Goal: Transaction & Acquisition: Purchase product/service

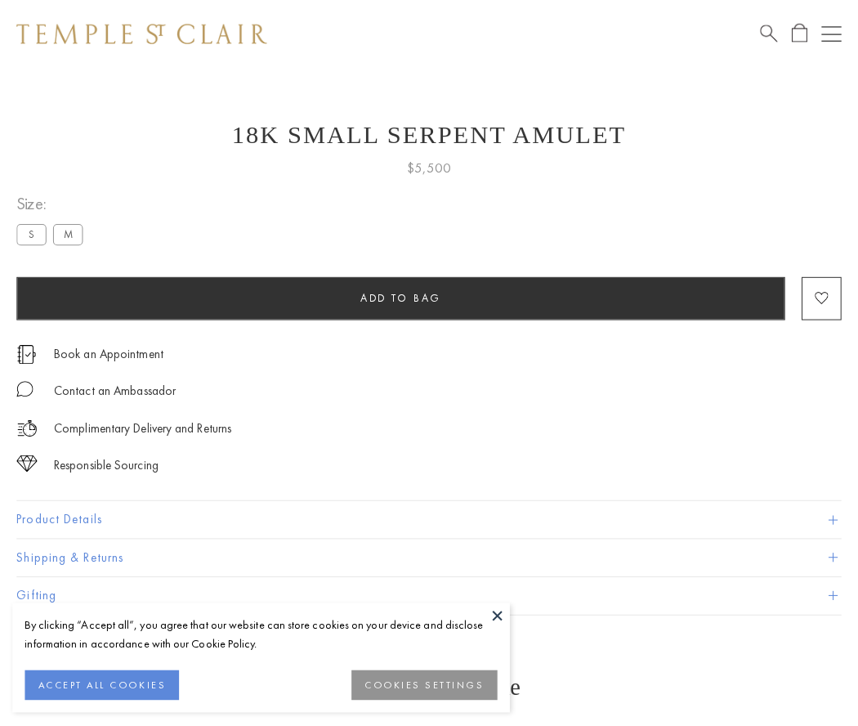
scroll to position [65, 0]
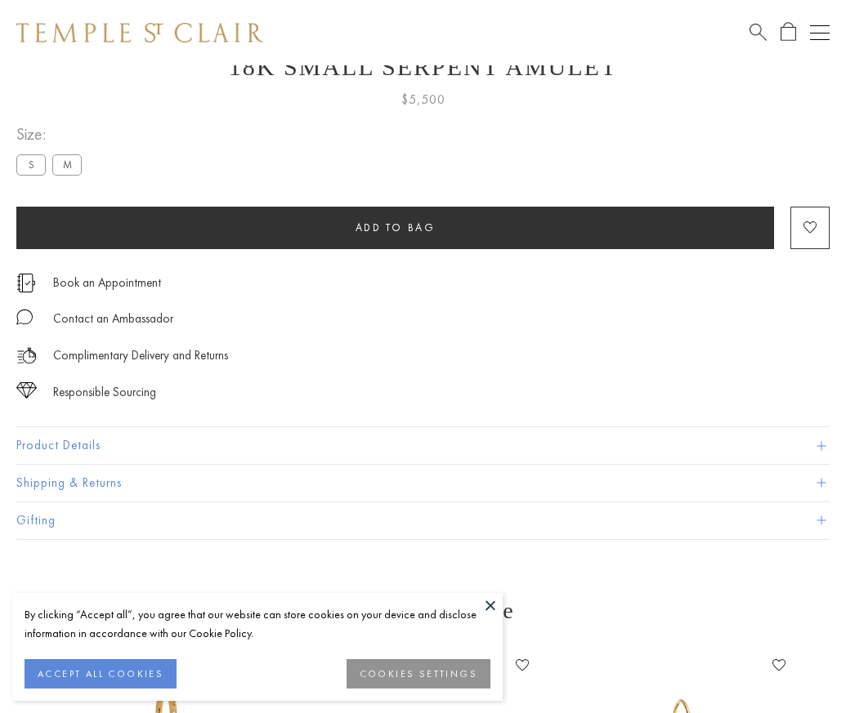
click at [395, 227] on span "Add to bag" at bounding box center [395, 228] width 80 height 14
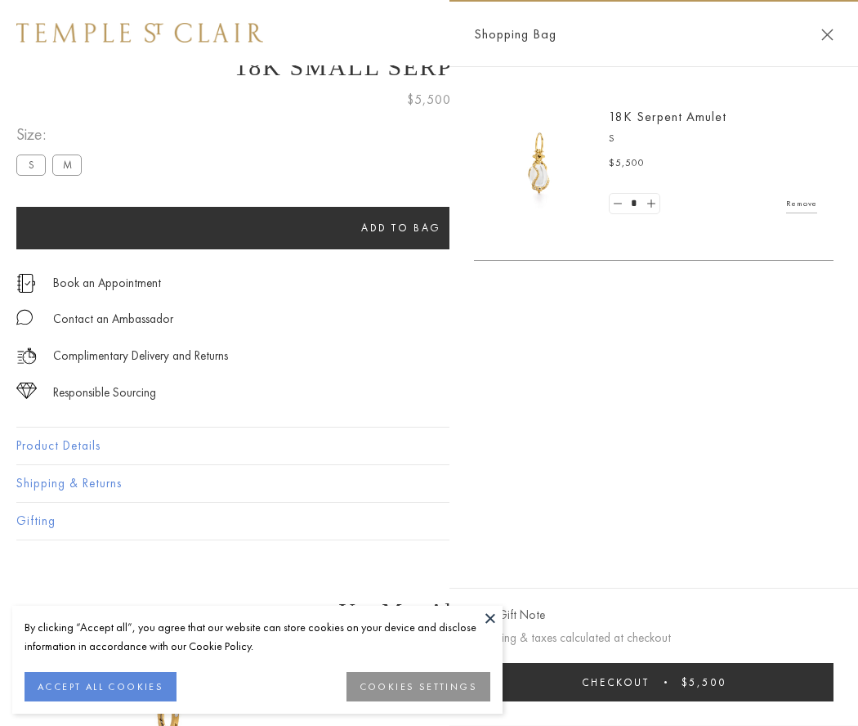
click at [654, 682] on button "Checkout $5,500" at bounding box center [654, 682] width 360 height 38
